Goal: Information Seeking & Learning: Understand process/instructions

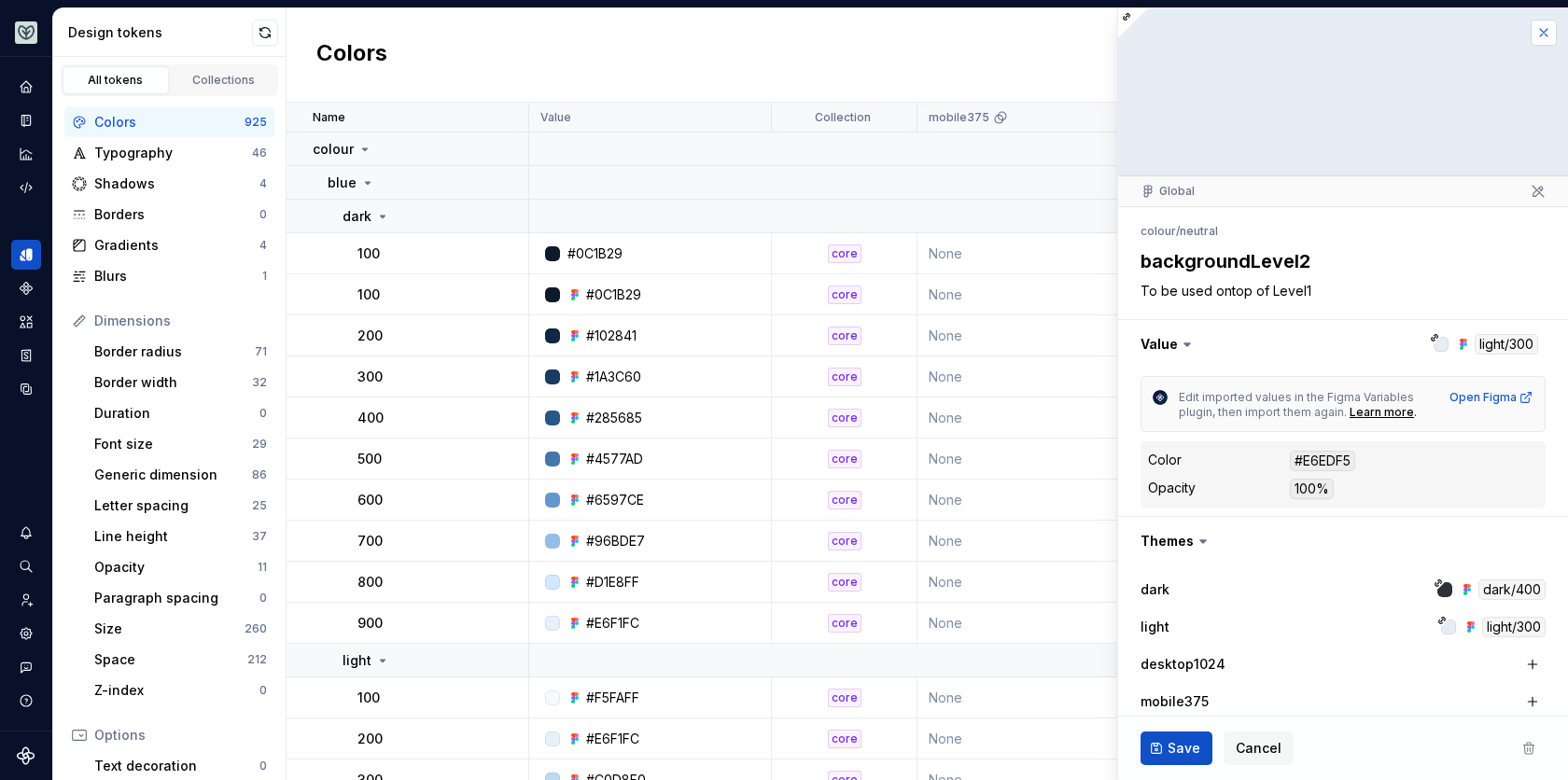
click at [1531, 42] on button "button" at bounding box center [1543, 32] width 26 height 26
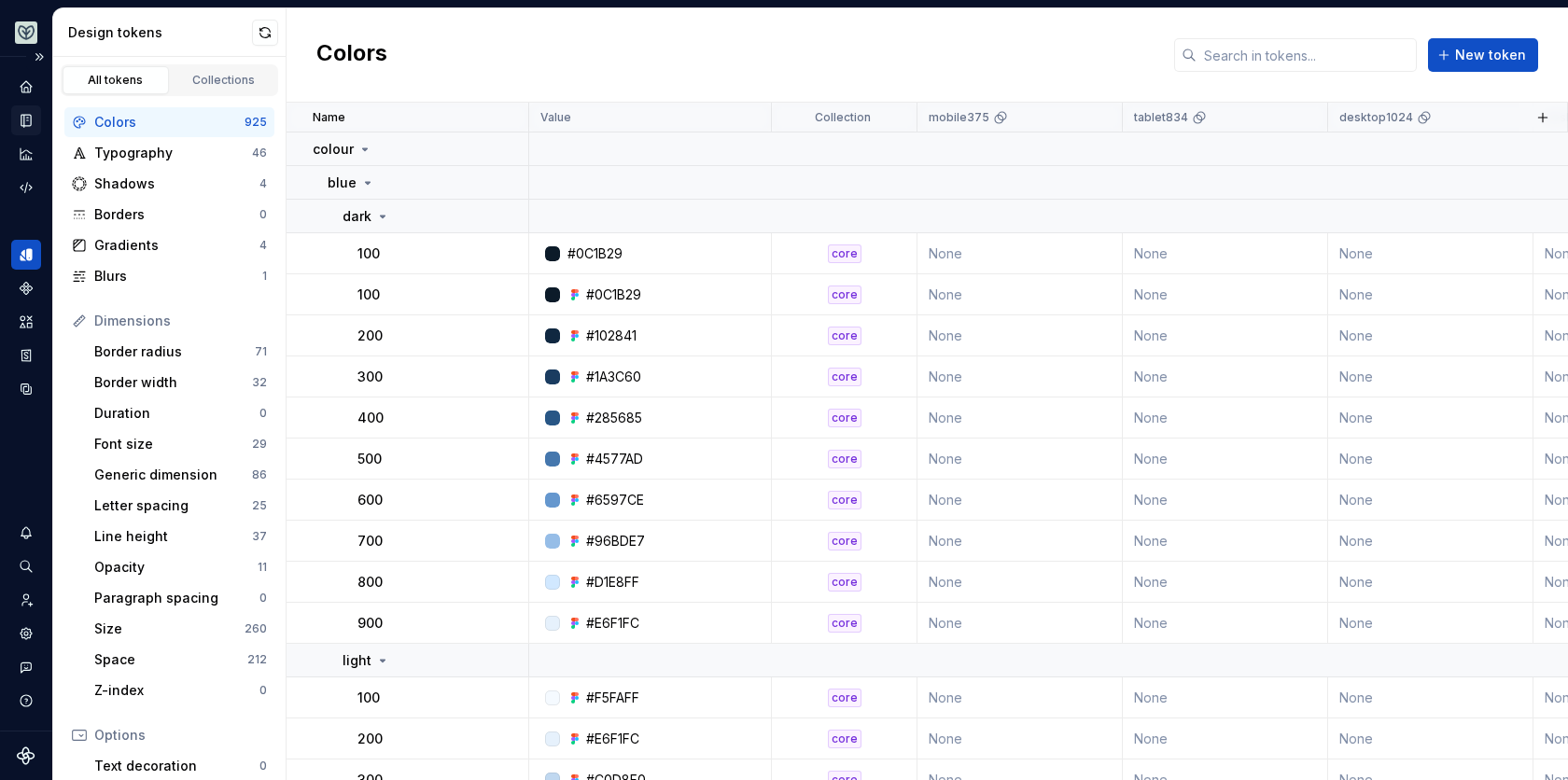
click at [30, 119] on icon "Documentation" at bounding box center [27, 121] width 17 height 17
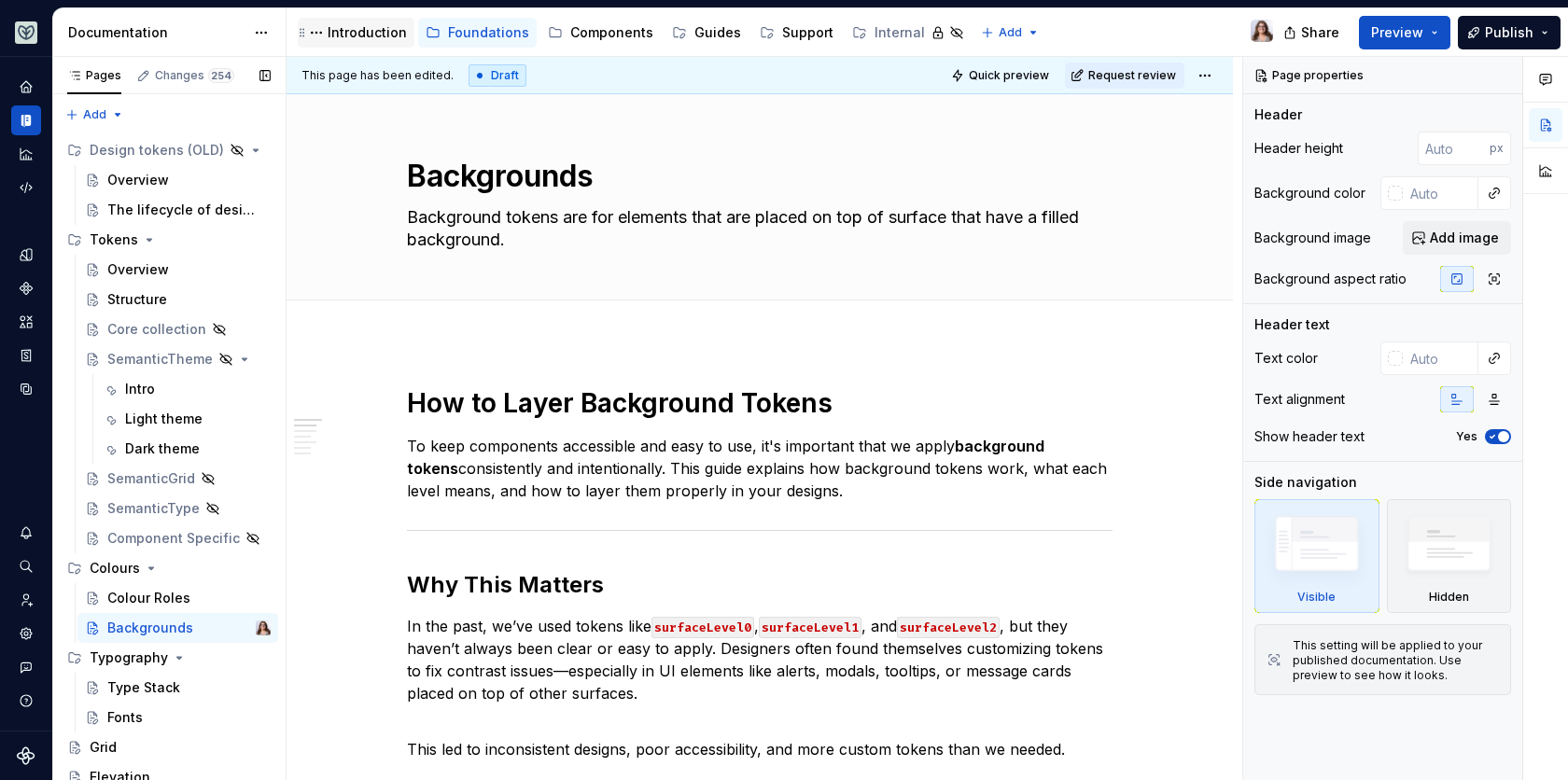
click at [351, 26] on div "Introduction" at bounding box center [367, 33] width 79 height 19
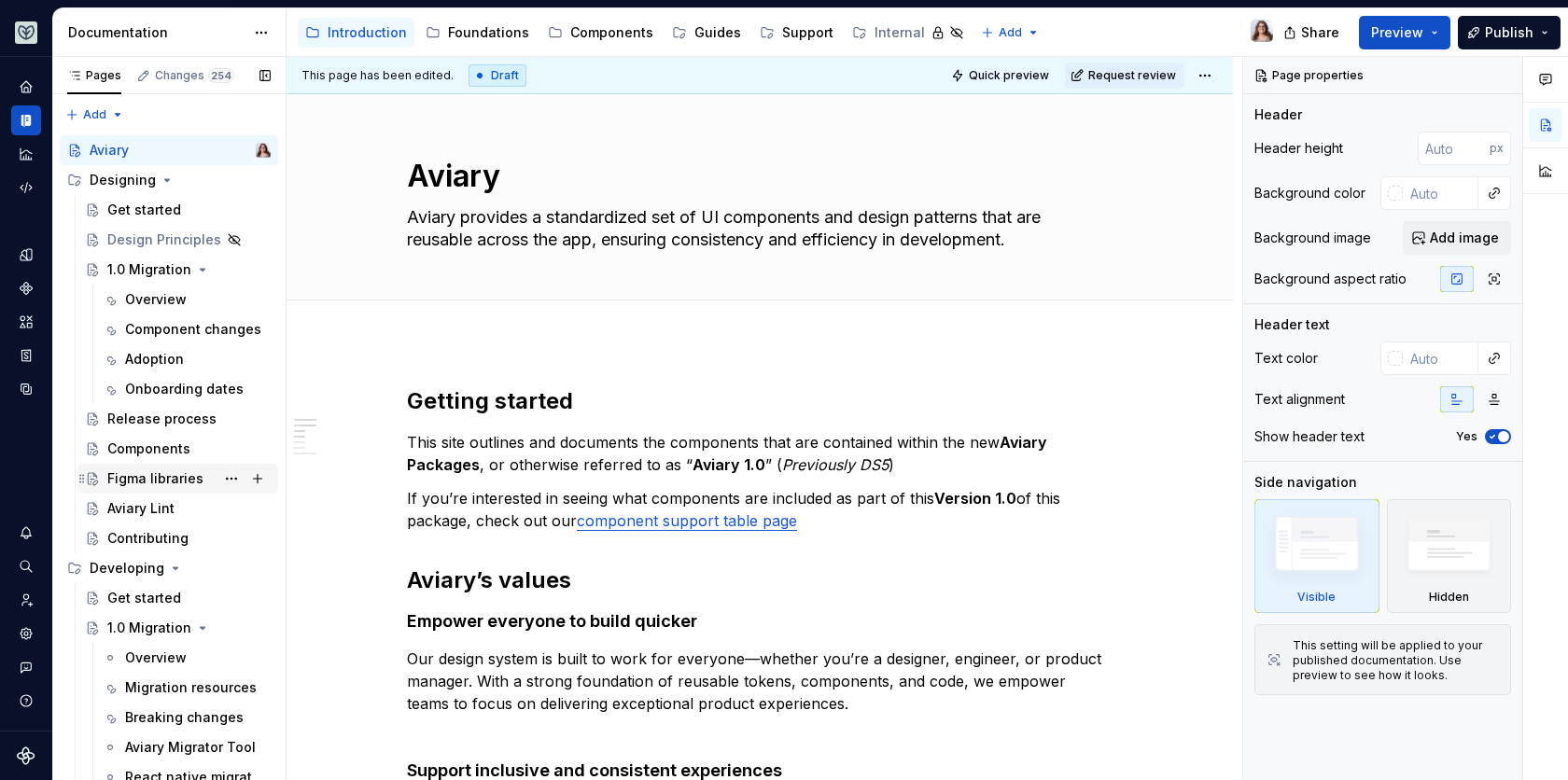
click at [147, 483] on div "Figma libraries" at bounding box center [155, 479] width 96 height 19
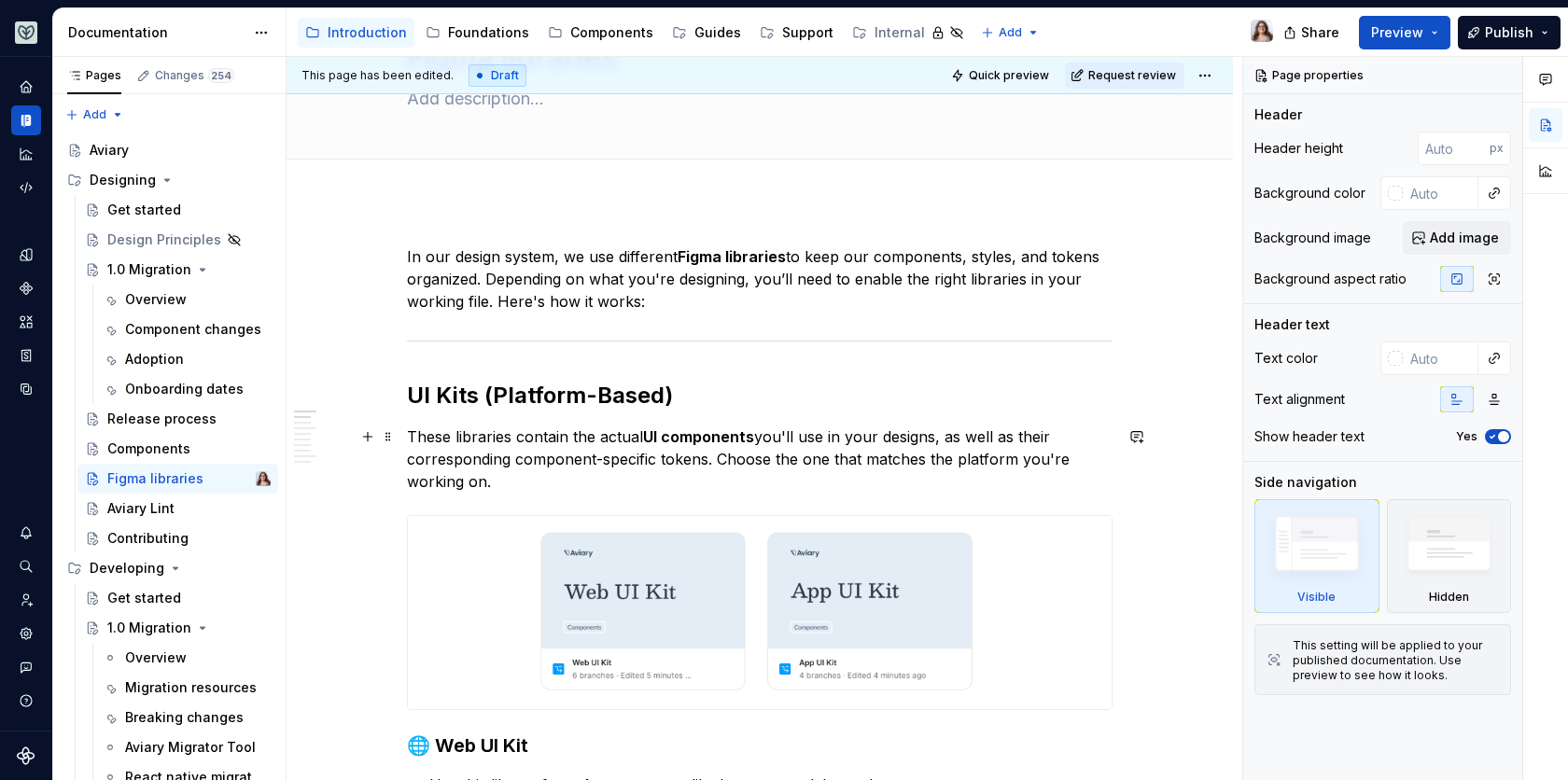
scroll to position [124, 0]
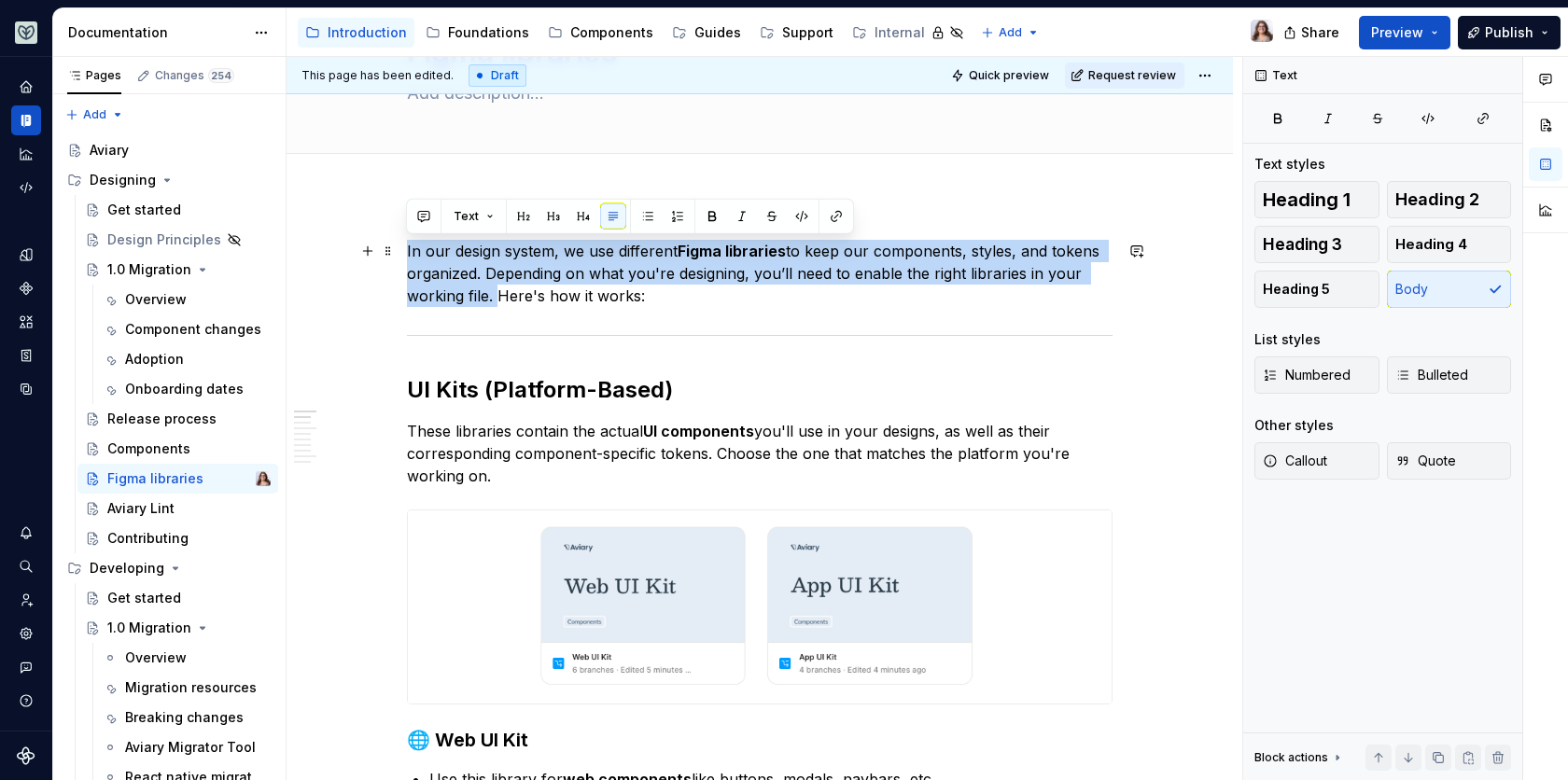
drag, startPoint x: 405, startPoint y: 247, endPoint x: 492, endPoint y: 289, distance: 96.6
click at [492, 290] on p "In our design system, we use different Figma libraries to keep our components, …" at bounding box center [759, 273] width 705 height 67
copy p "In our design system, we use different Figma libraries to keep our components, …"
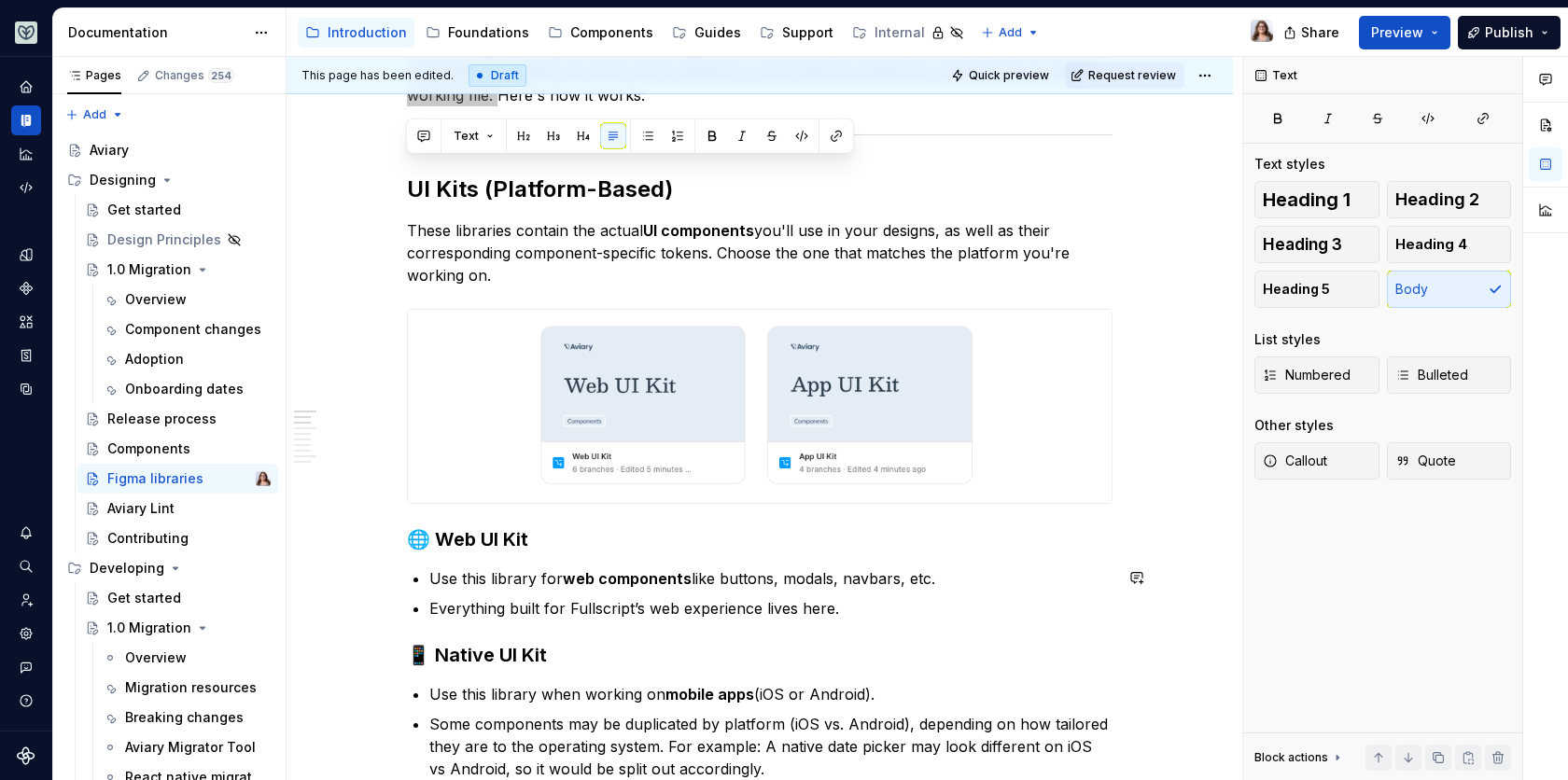
scroll to position [407, 0]
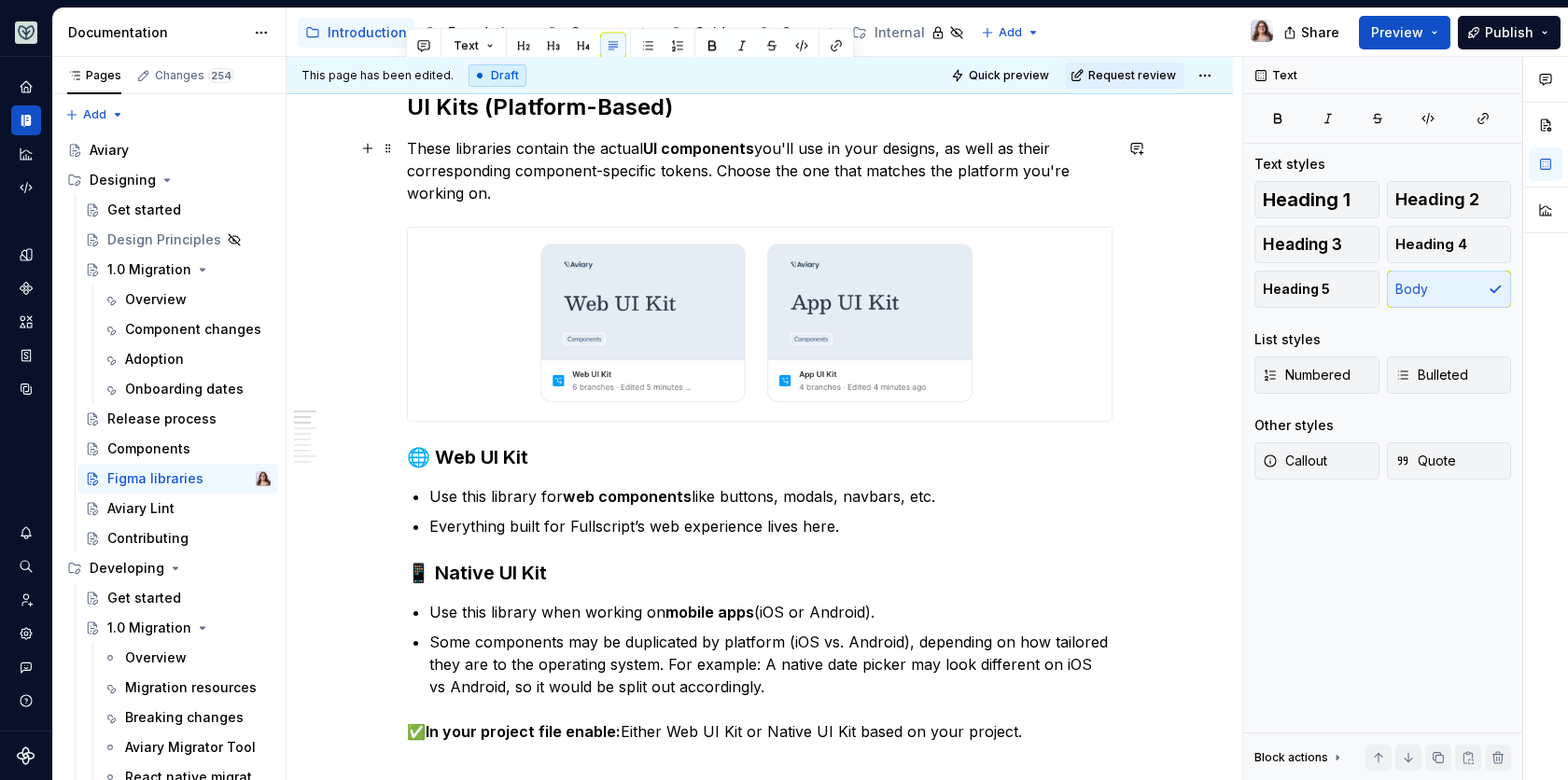
click at [718, 191] on p "These libraries contain the actual UI components you'll use in your designs, as…" at bounding box center [759, 170] width 705 height 67
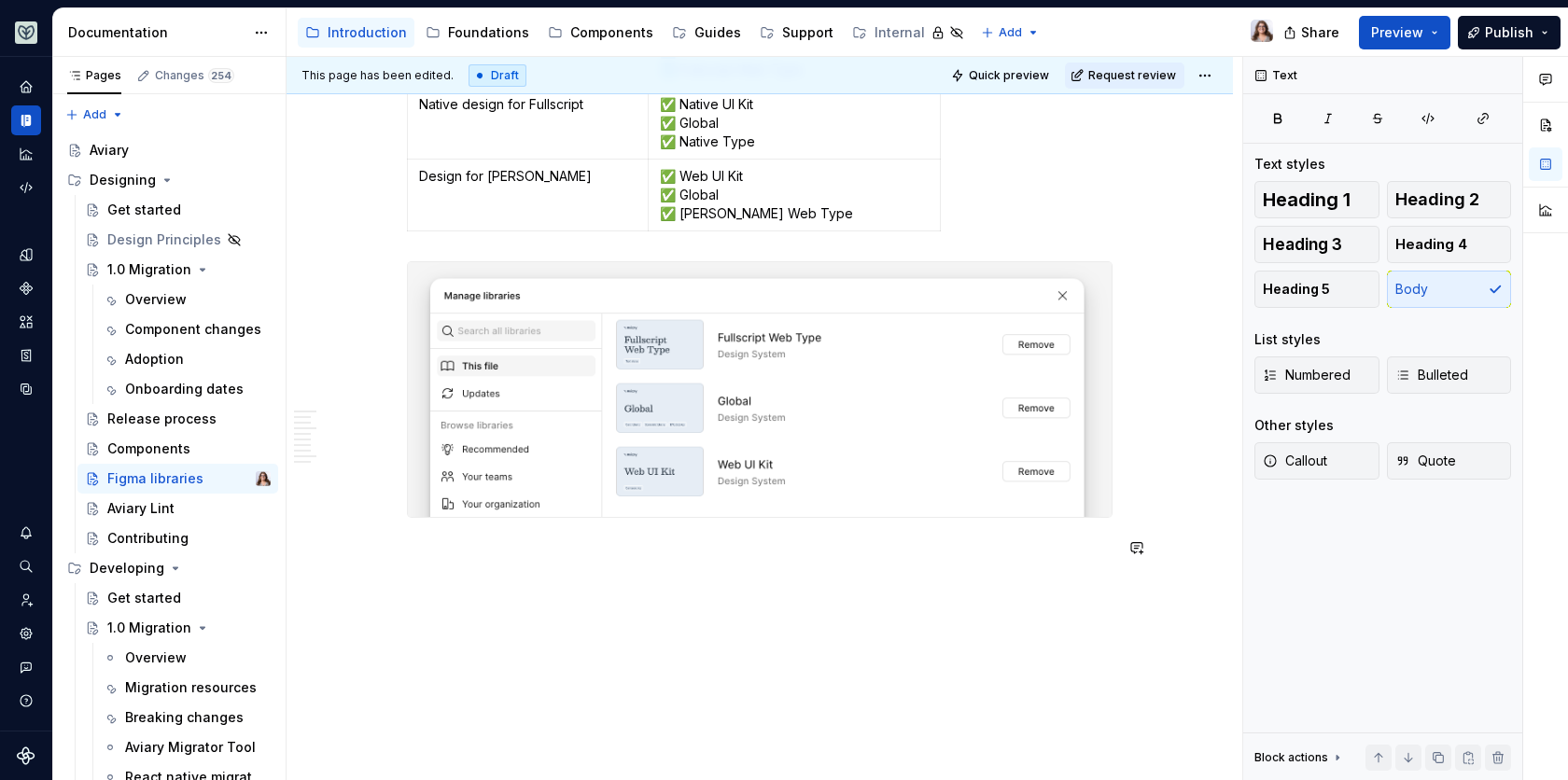
scroll to position [2737, 0]
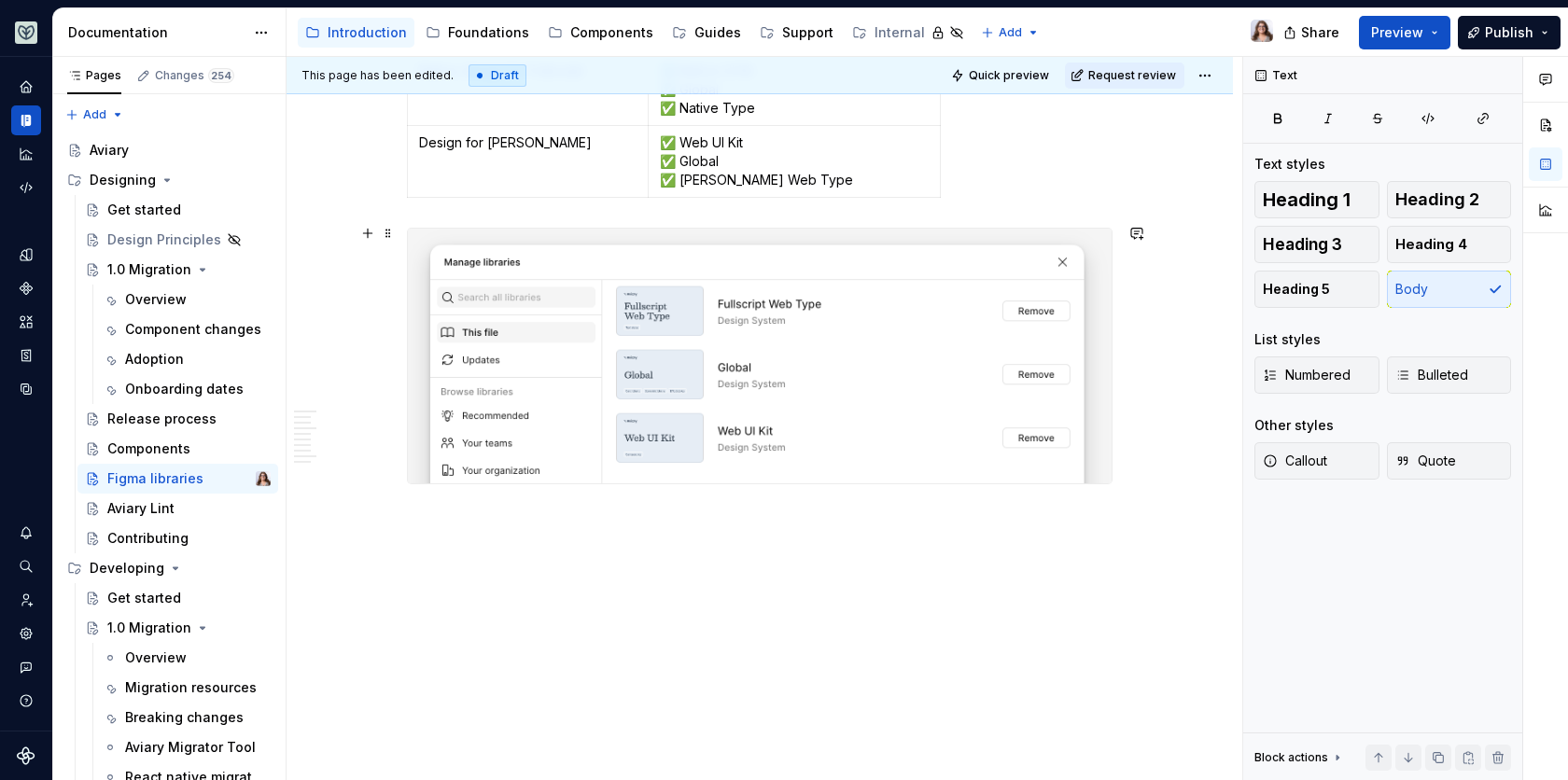
click at [705, 436] on img at bounding box center [759, 356] width 704 height 256
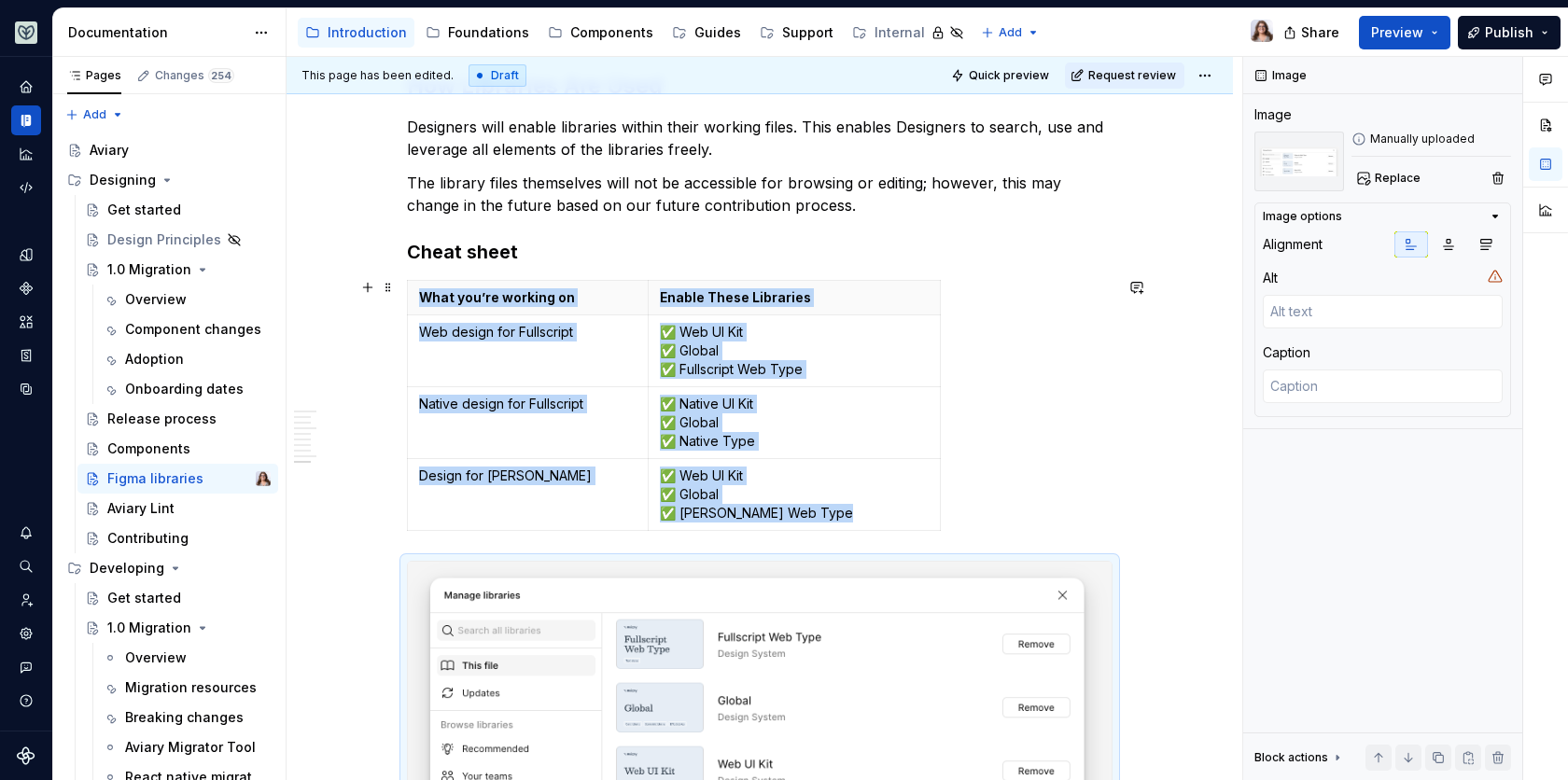
scroll to position [2388, 0]
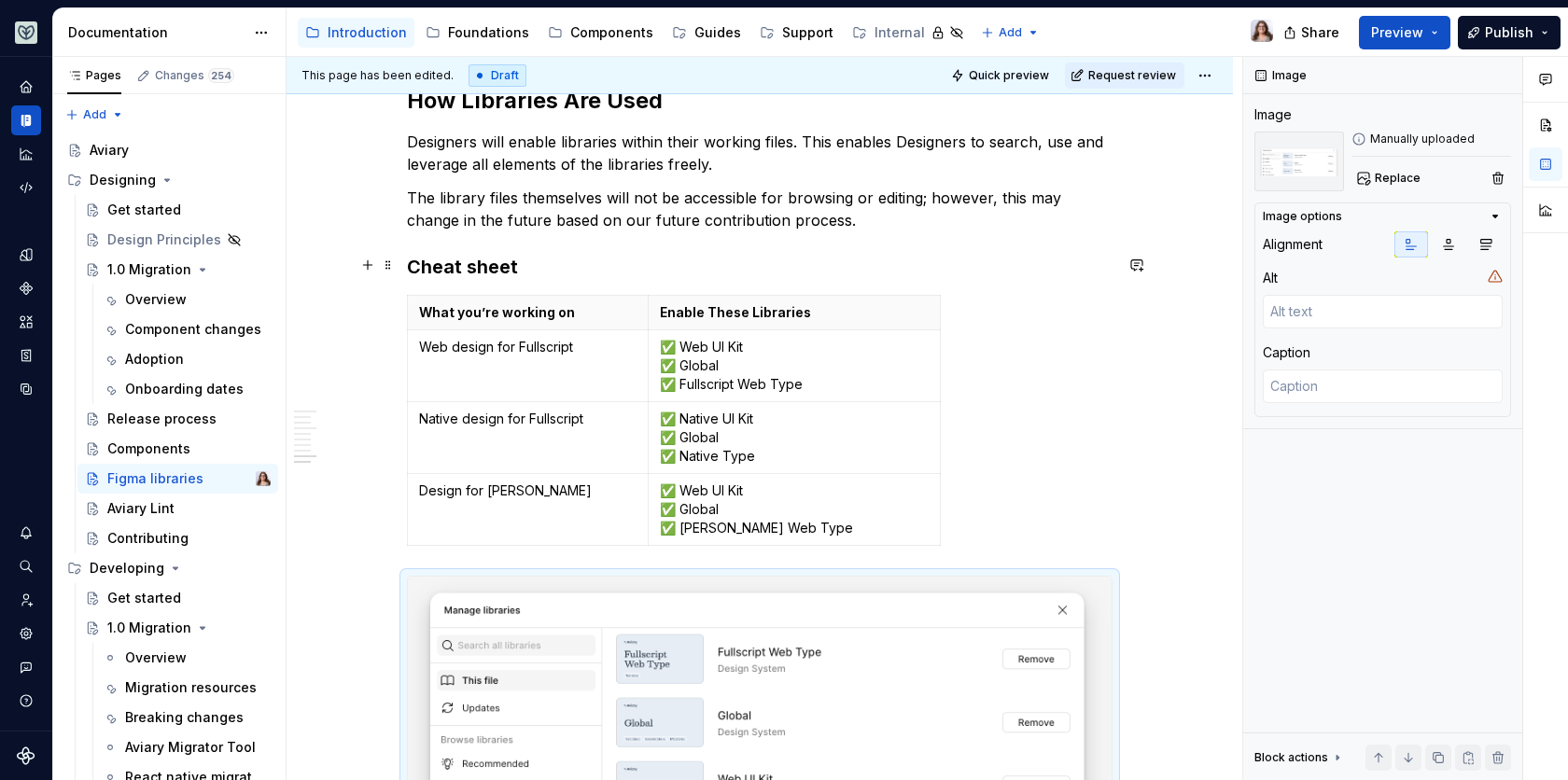
click at [535, 259] on h3 "Cheat sheet" at bounding box center [759, 266] width 705 height 26
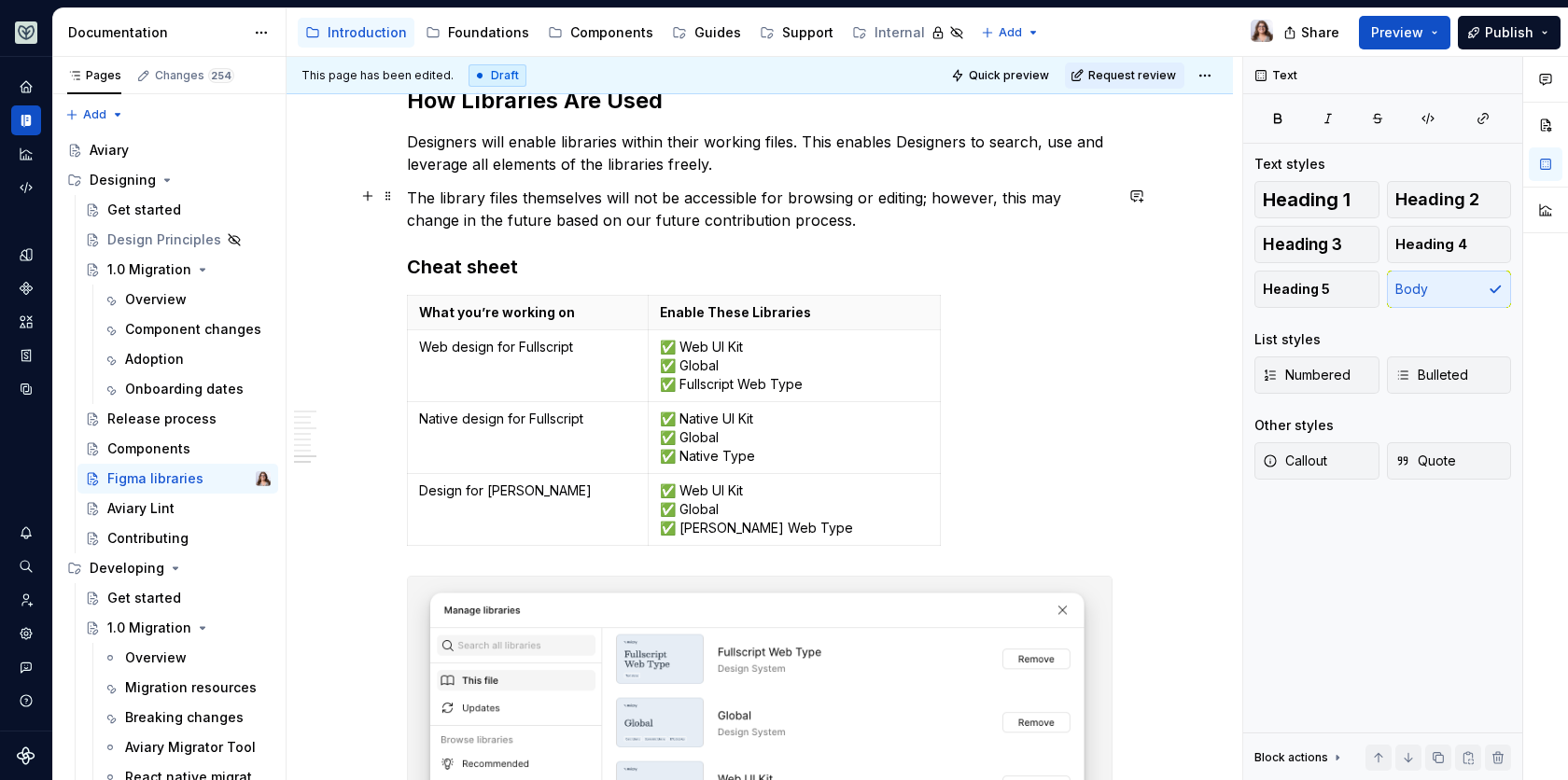
click at [870, 215] on p "The library files themselves will not be accessible for browsing or editing; ho…" at bounding box center [759, 208] width 705 height 45
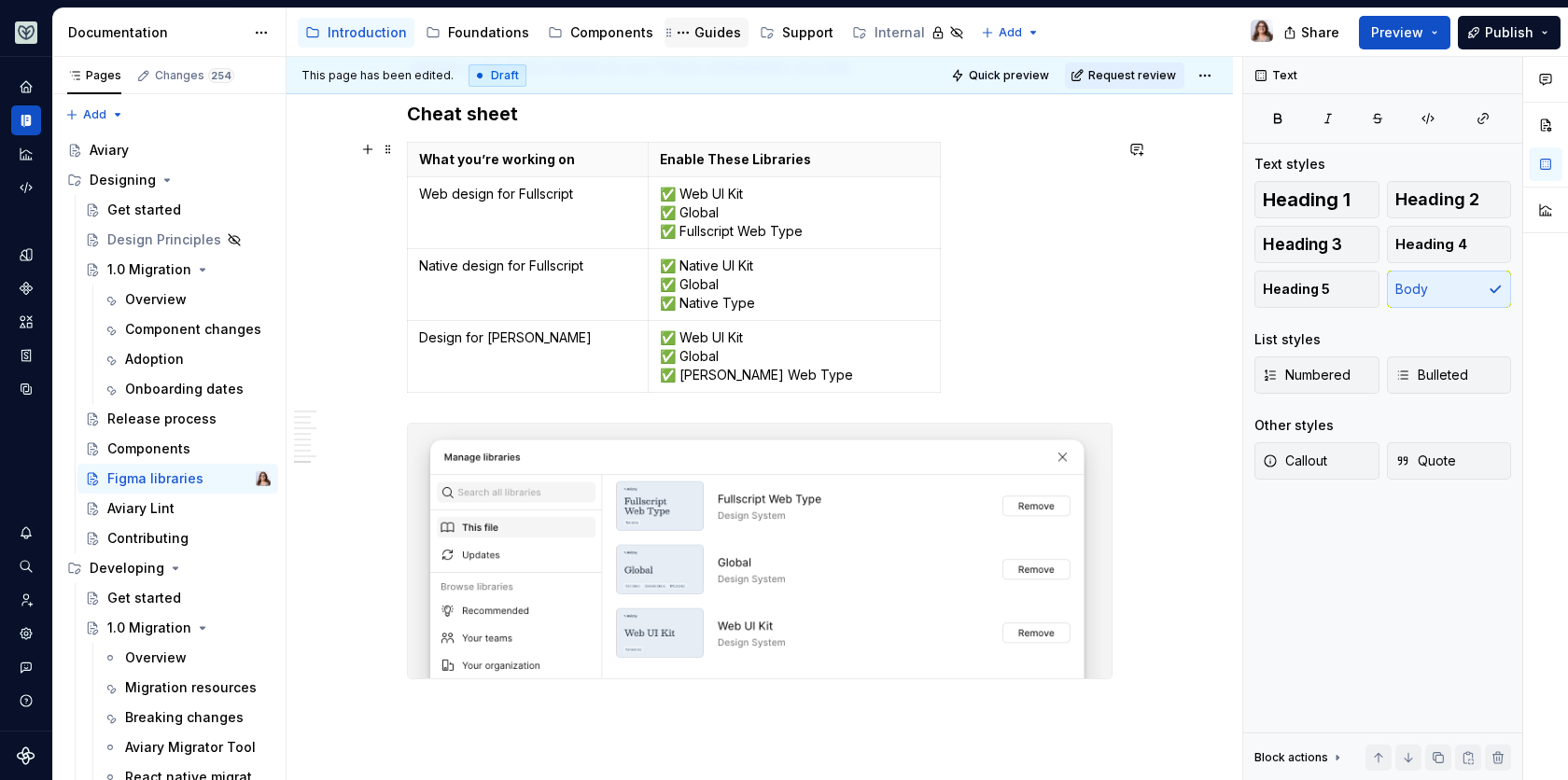
scroll to position [2549, 0]
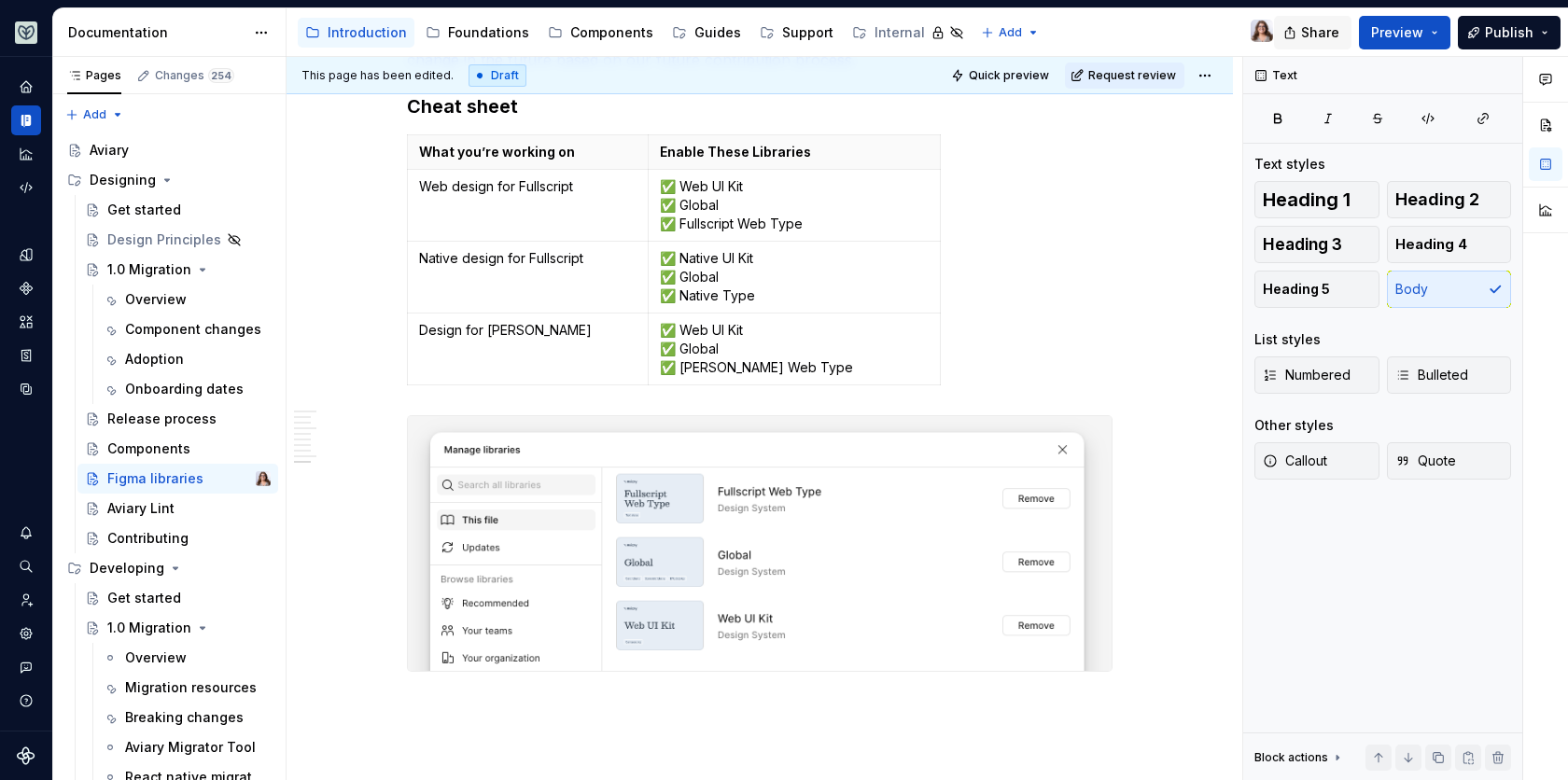
click at [1312, 26] on span "Share" at bounding box center [1320, 33] width 38 height 19
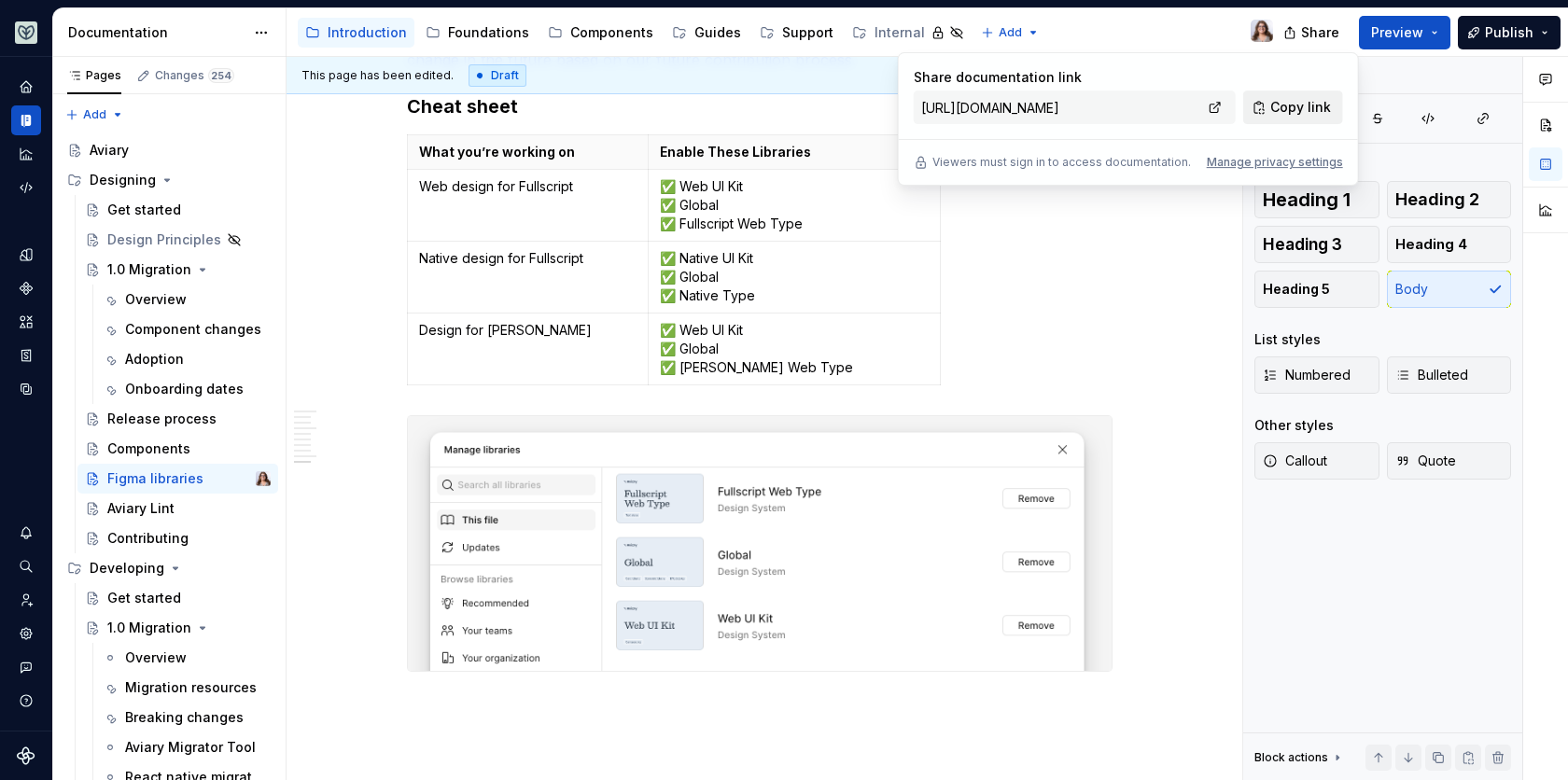
click at [1281, 111] on span "Copy link" at bounding box center [1301, 107] width 61 height 19
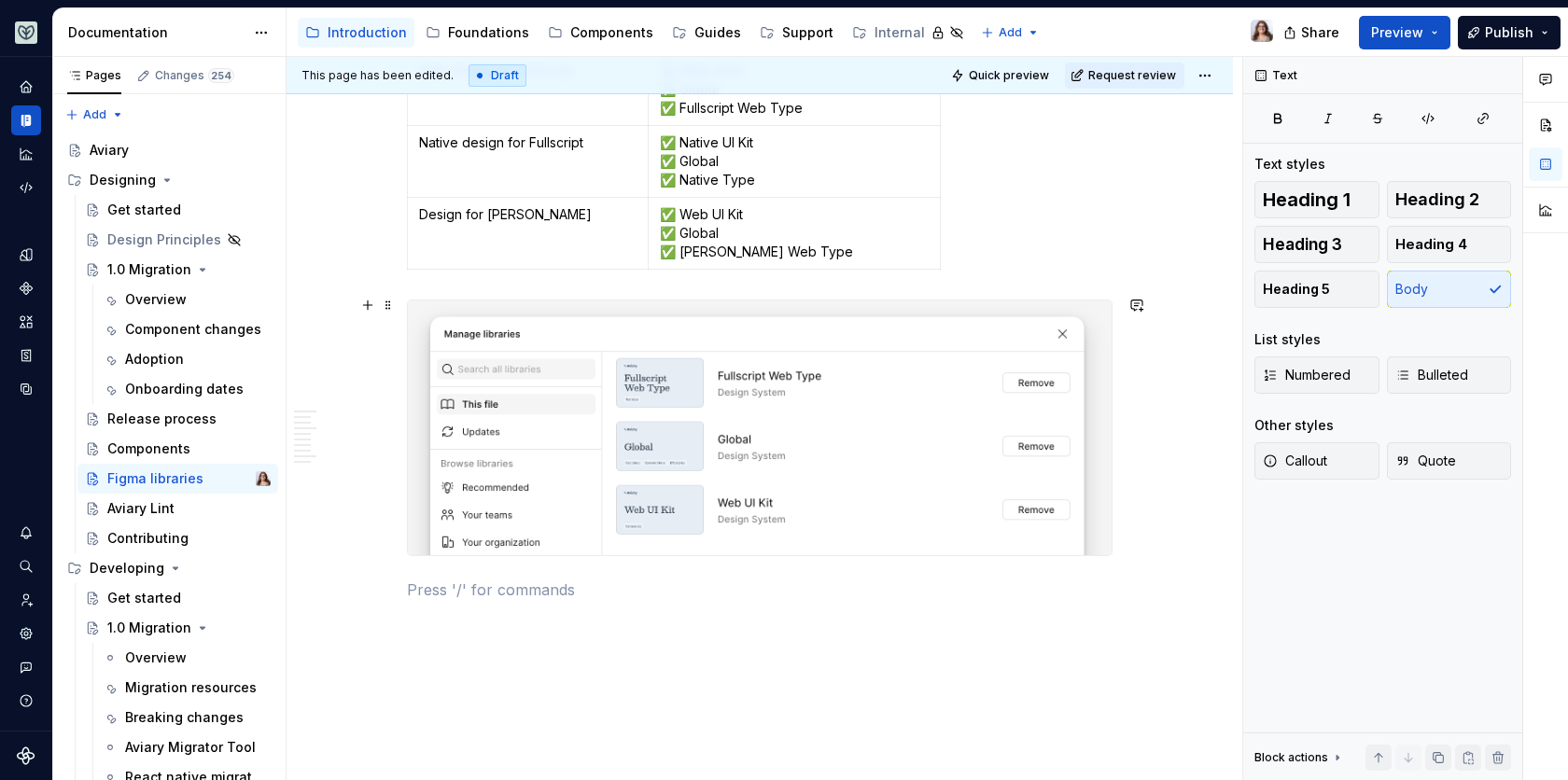
scroll to position [2737, 0]
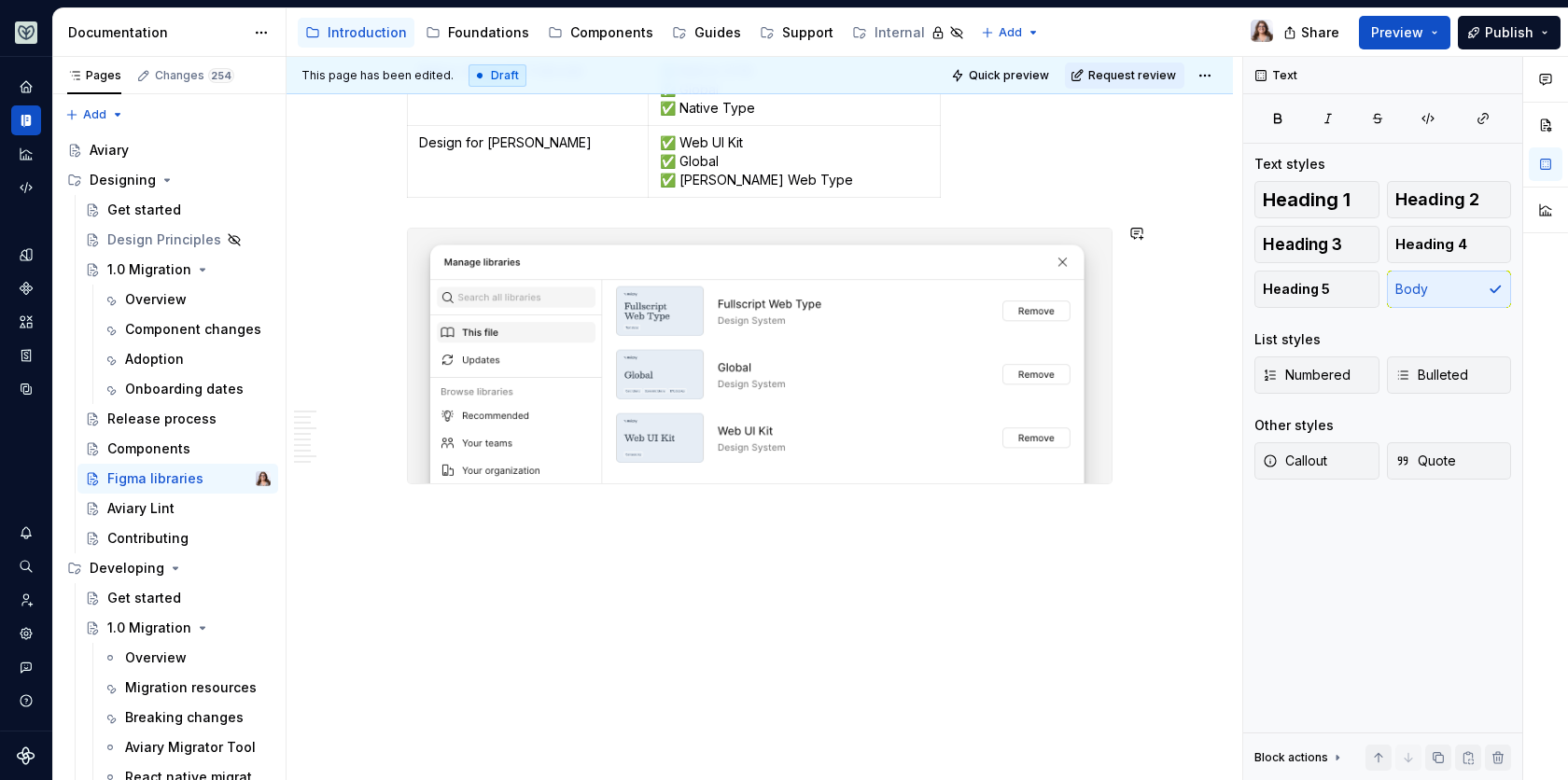
type textarea "*"
